Goal: Navigation & Orientation: Find specific page/section

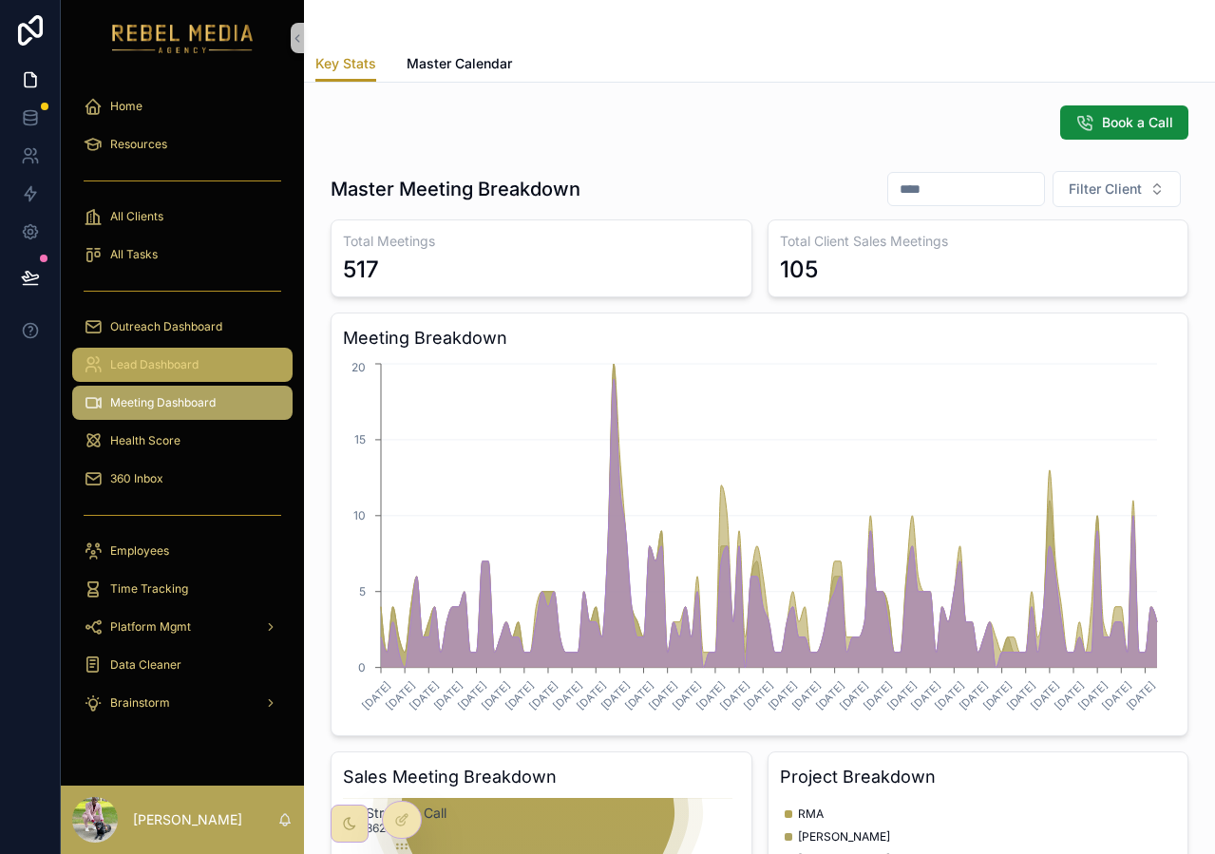
click at [148, 362] on span "Lead Dashboard" at bounding box center [154, 364] width 88 height 15
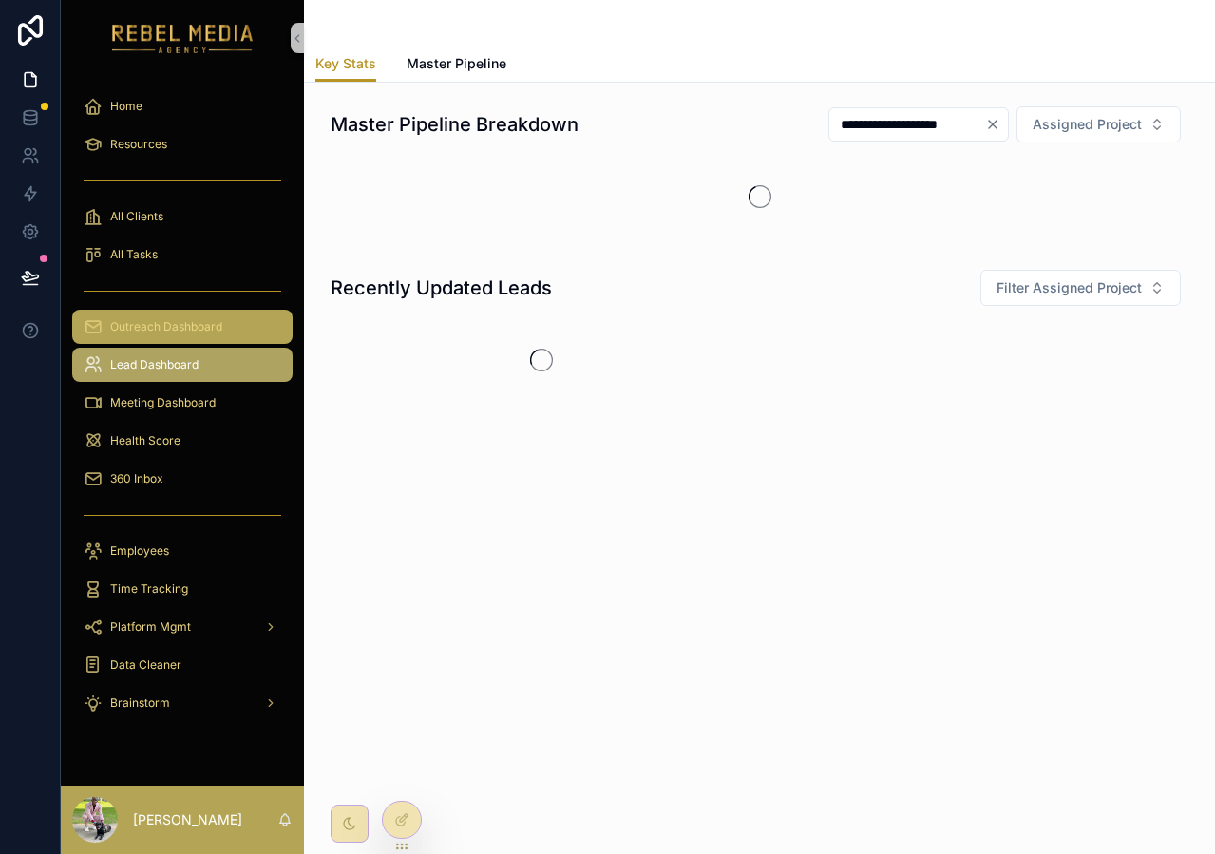
click at [195, 313] on div "Outreach Dashboard" at bounding box center [183, 327] width 198 height 30
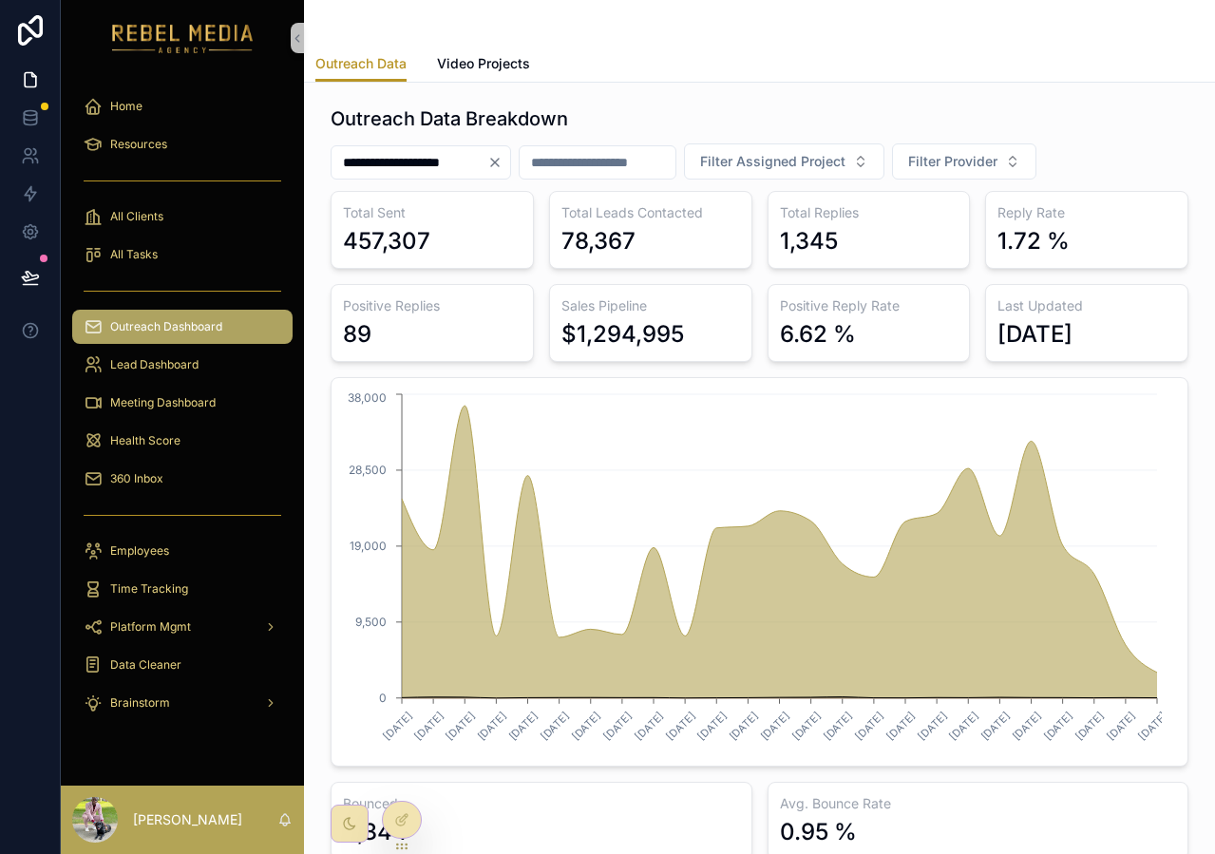
click at [654, 308] on h3 "Sales Pipeline" at bounding box center [650, 305] width 179 height 19
click at [582, 351] on div "Sales Pipeline $1,294,995" at bounding box center [650, 323] width 203 height 78
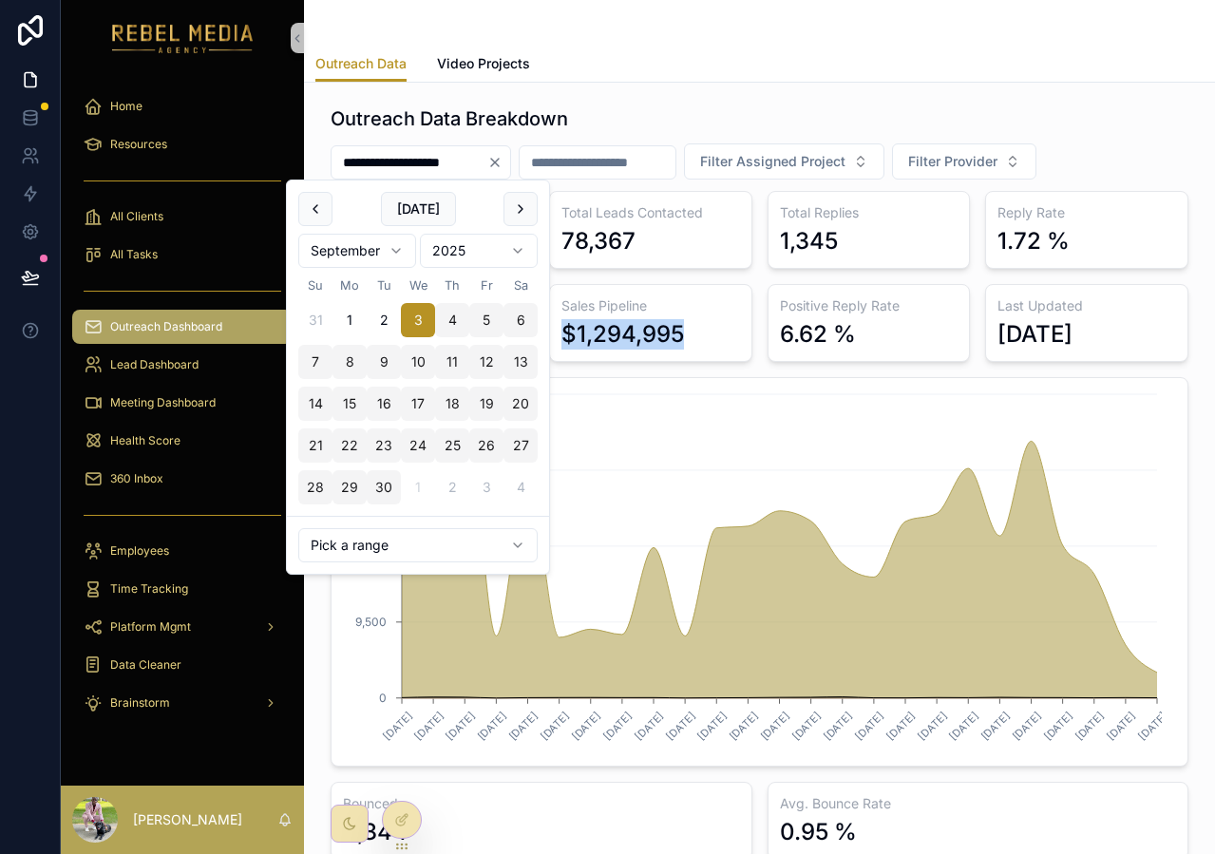
click at [438, 153] on input "**********" at bounding box center [410, 162] width 156 height 27
click at [821, 16] on div "scrollable content" at bounding box center [759, 23] width 888 height 46
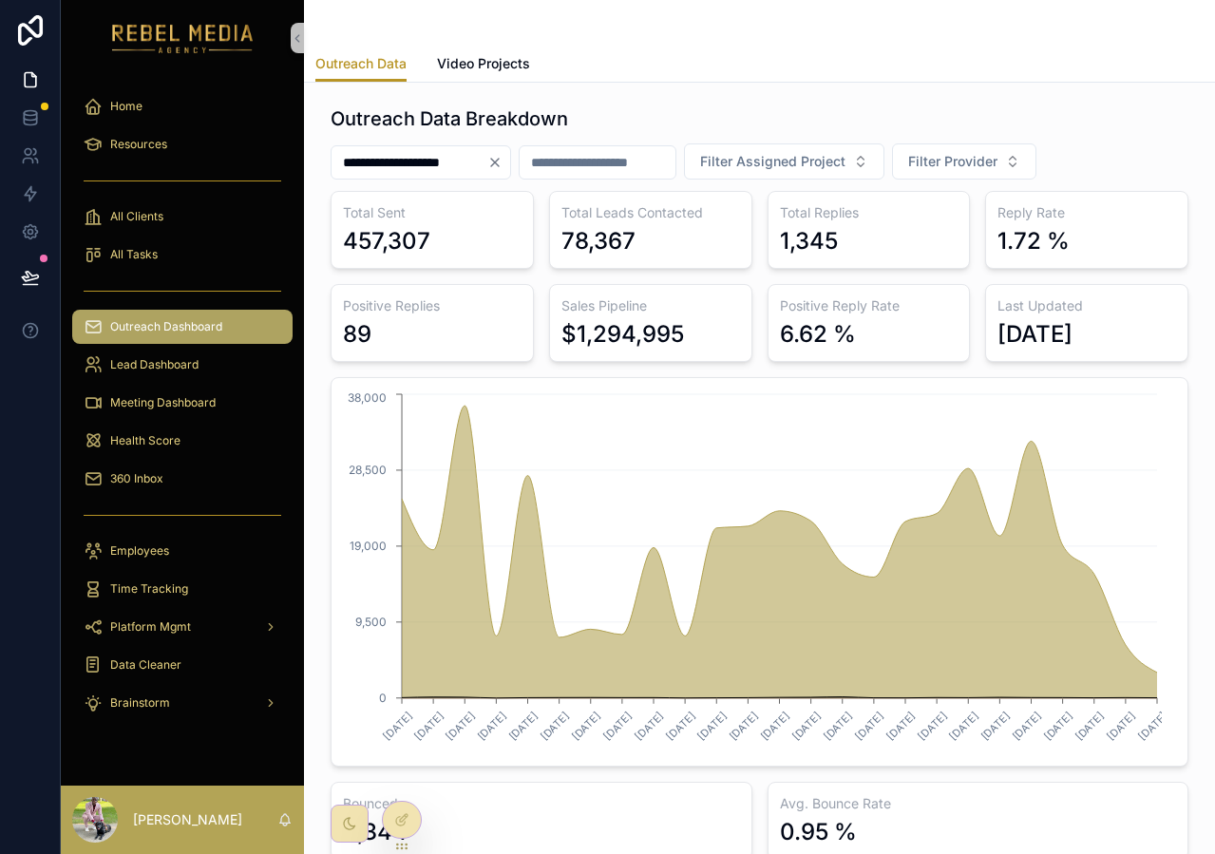
click at [796, 51] on div "Outreach Data Video Projects" at bounding box center [759, 64] width 888 height 36
click at [383, 246] on div "457,307" at bounding box center [386, 241] width 87 height 30
drag, startPoint x: 337, startPoint y: 228, endPoint x: 1125, endPoint y: 363, distance: 798.9
click at [1125, 363] on div "Total Sent 457,307 Total Leads Contacted 78,367 Total Replies 1,345 Reply Rate …" at bounding box center [760, 525] width 858 height 669
click at [1112, 332] on div "[DATE]" at bounding box center [1086, 334] width 179 height 30
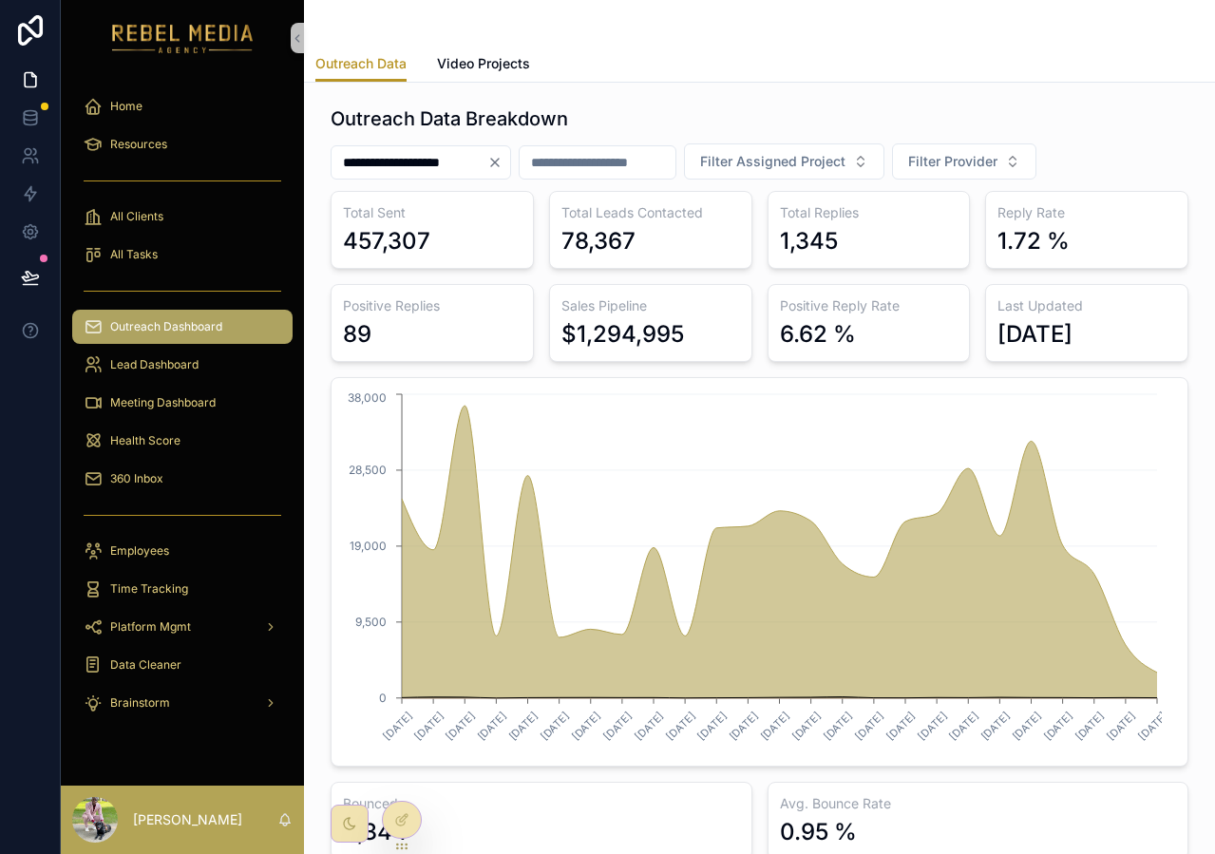
click at [1112, 332] on div "[DATE]" at bounding box center [1086, 334] width 179 height 30
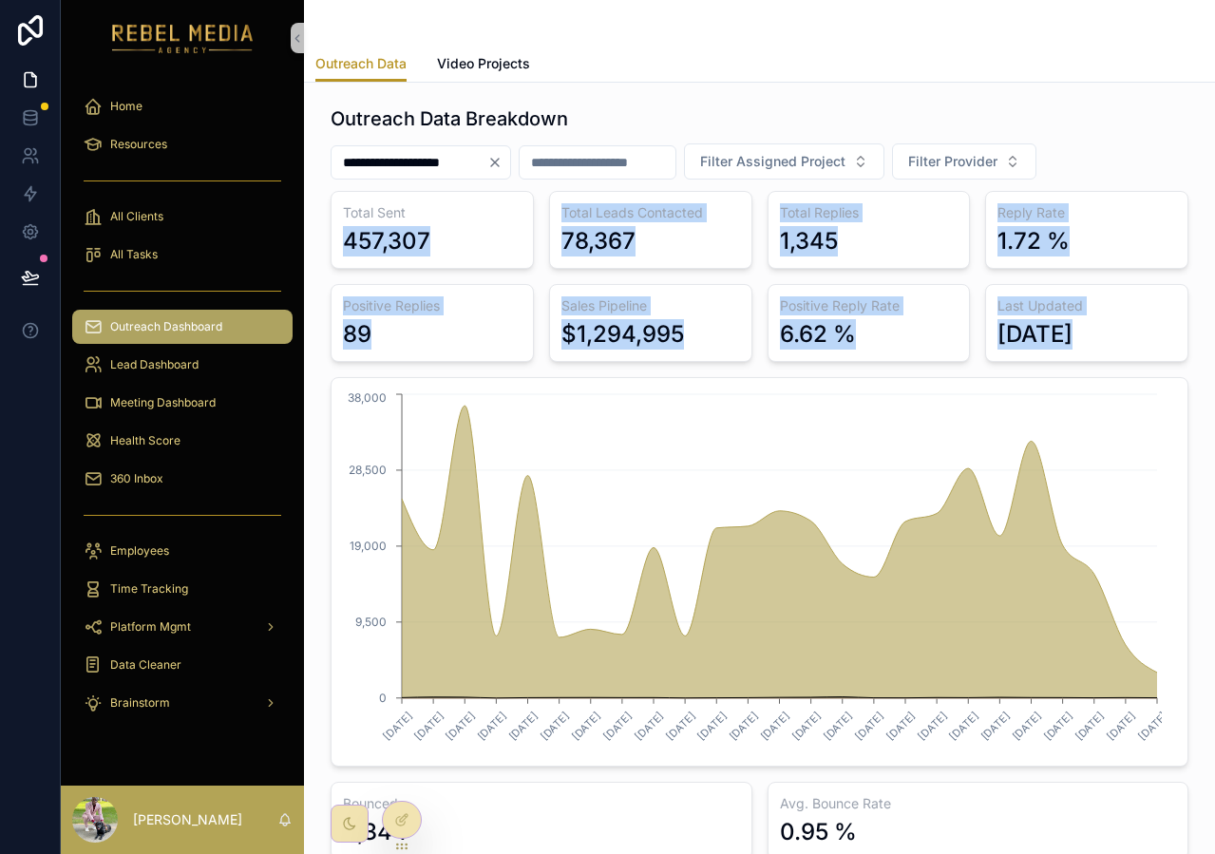
drag, startPoint x: 1112, startPoint y: 349, endPoint x: 337, endPoint y: 233, distance: 783.7
click at [337, 233] on div "Total Sent 457,307 Total Leads Contacted 78,367 Total Replies 1,345 Reply Rate …" at bounding box center [760, 525] width 858 height 669
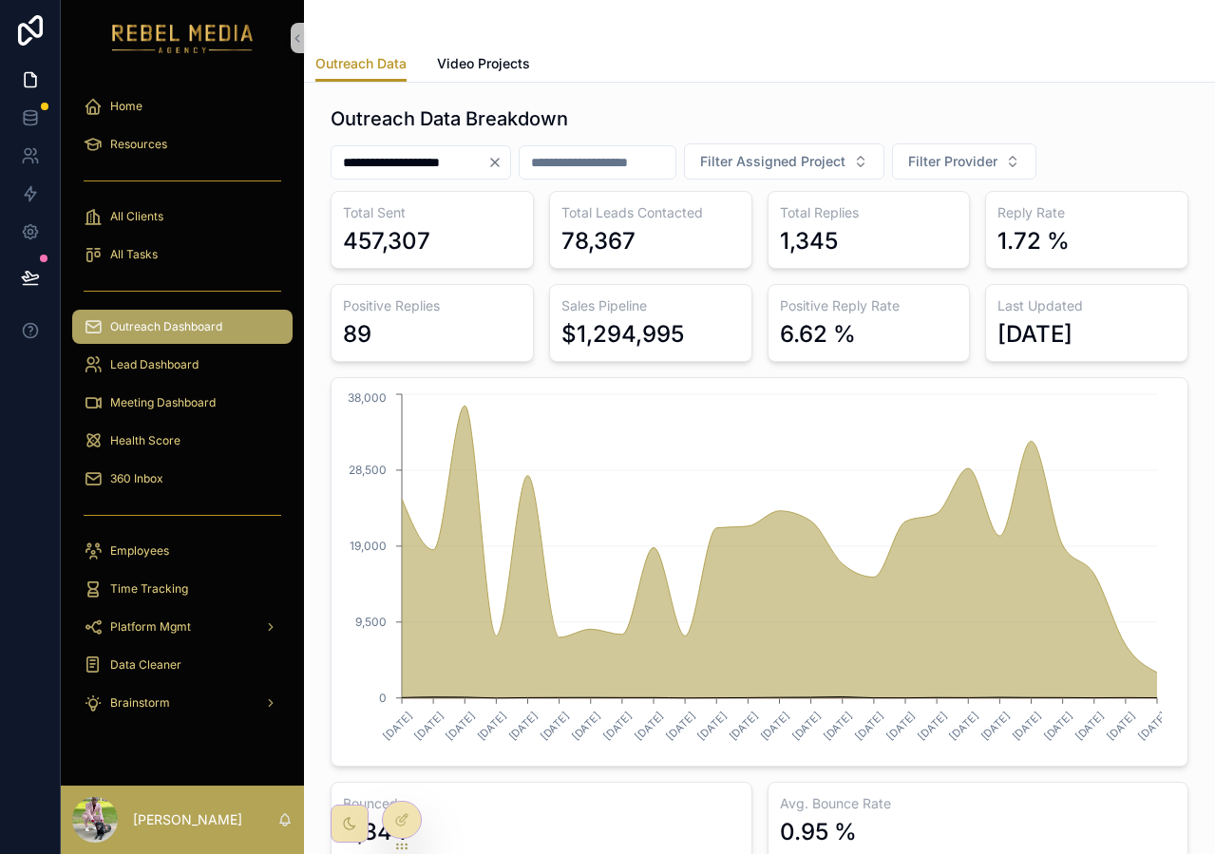
click at [764, 128] on div "Outreach Data Breakdown" at bounding box center [760, 118] width 858 height 27
click at [215, 443] on div "Health Score" at bounding box center [183, 441] width 198 height 30
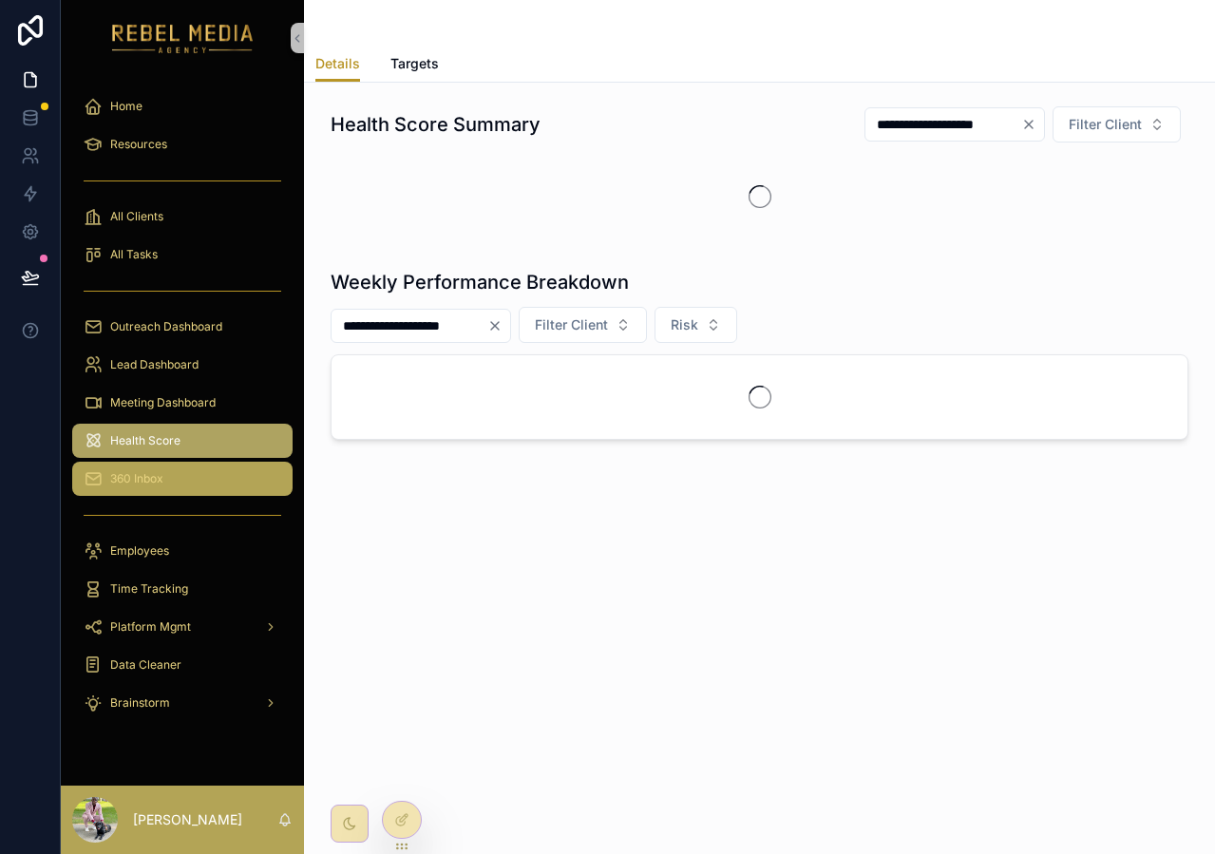
click at [166, 473] on div "360 Inbox" at bounding box center [183, 479] width 198 height 30
